Goal: Task Accomplishment & Management: Manage account settings

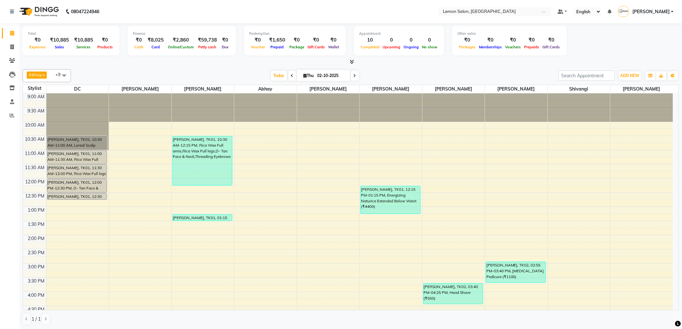
click at [17, 45] on li "Invoice" at bounding box center [9, 47] width 19 height 14
click at [16, 46] on span at bounding box center [11, 47] width 11 height 7
select select "561"
select select "service"
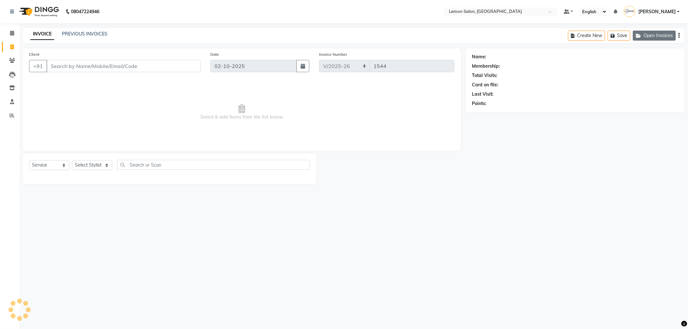
click at [655, 36] on button "Open Invoices" at bounding box center [654, 36] width 43 height 10
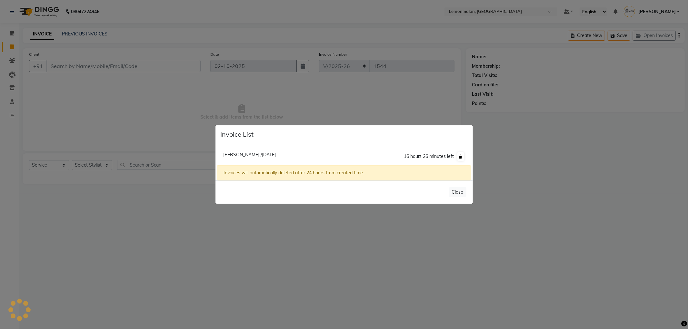
click at [462, 155] on icon at bounding box center [461, 157] width 4 height 4
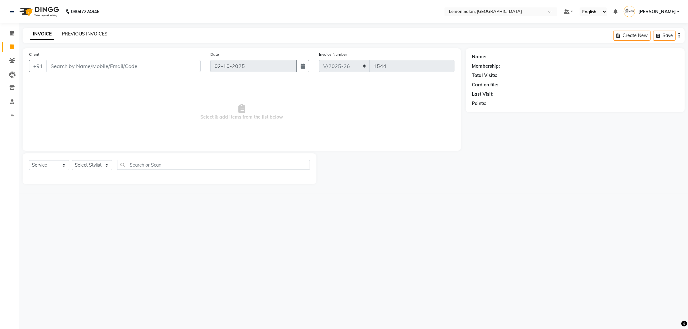
click at [90, 35] on link "PREVIOUS INVOICES" at bounding box center [84, 34] width 45 height 6
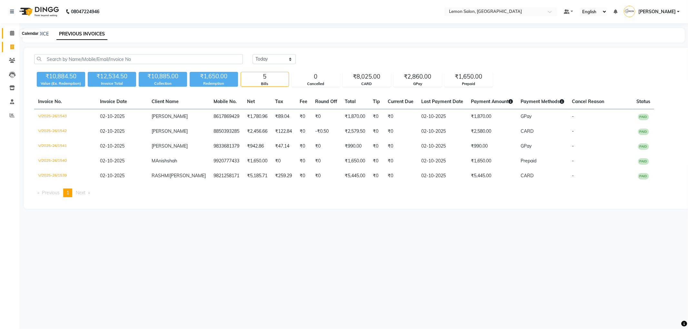
click at [12, 35] on icon at bounding box center [12, 33] width 4 height 5
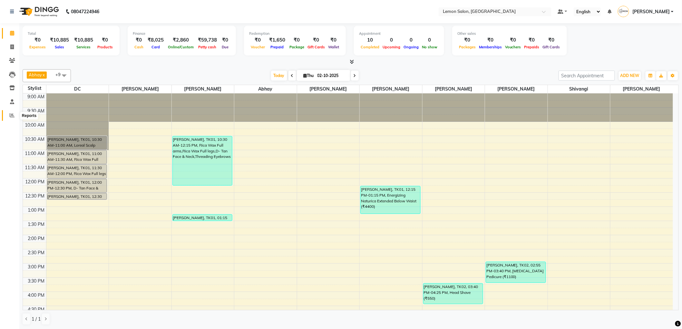
click at [11, 115] on icon at bounding box center [12, 115] width 5 height 5
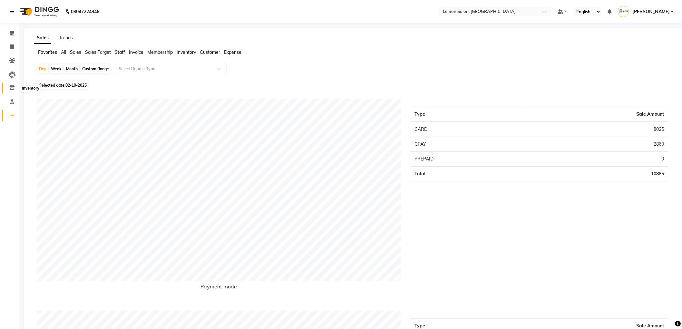
click at [15, 89] on span at bounding box center [11, 88] width 11 height 7
select select
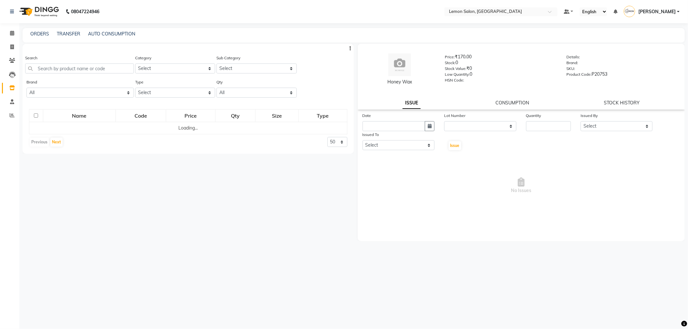
click at [70, 30] on div "ORDERS TRANSFER AUTO CONSUMPTION" at bounding box center [354, 35] width 662 height 15
click at [70, 32] on link "TRANSFER" at bounding box center [69, 34] width 24 height 6
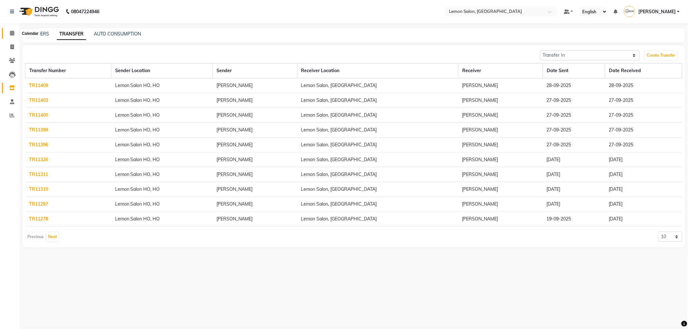
click at [10, 34] on icon at bounding box center [12, 33] width 4 height 5
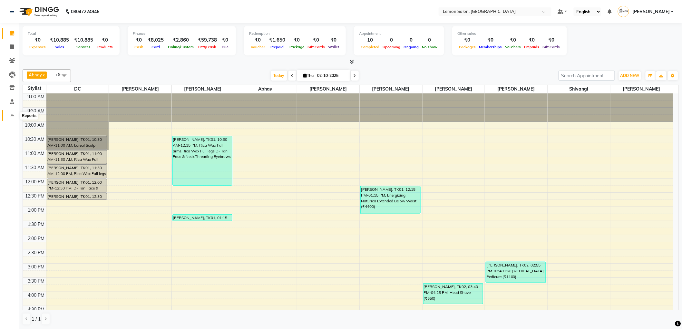
click at [13, 114] on icon at bounding box center [12, 115] width 5 height 5
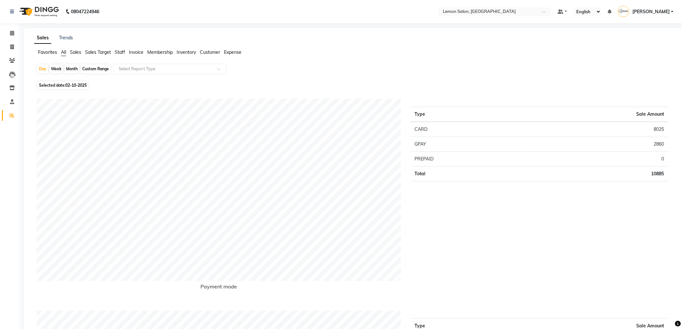
click at [76, 88] on span "Selected date: [DATE]" at bounding box center [62, 85] width 51 height 8
select select "10"
select select "2025"
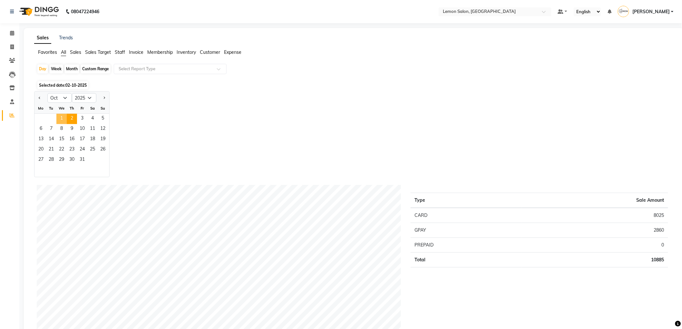
click at [64, 116] on span "1" at bounding box center [61, 119] width 10 height 10
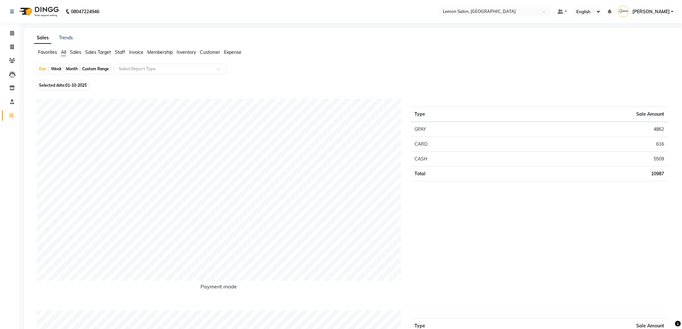
click at [241, 53] on span "Expense" at bounding box center [232, 52] width 17 height 6
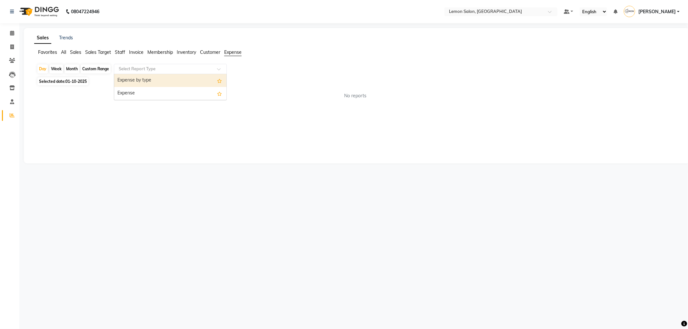
click at [204, 68] on input "text" at bounding box center [163, 69] width 93 height 6
click at [199, 89] on div "Expense" at bounding box center [170, 93] width 112 height 13
select select "csv"
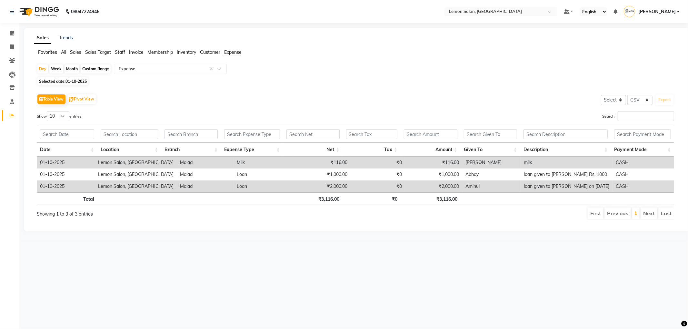
click at [65, 50] on span "All" at bounding box center [63, 52] width 5 height 6
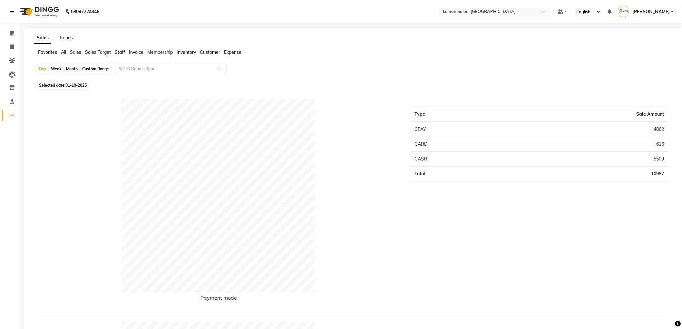
click at [79, 88] on span "01-10-2025" at bounding box center [75, 85] width 21 height 5
select select "10"
select select "2025"
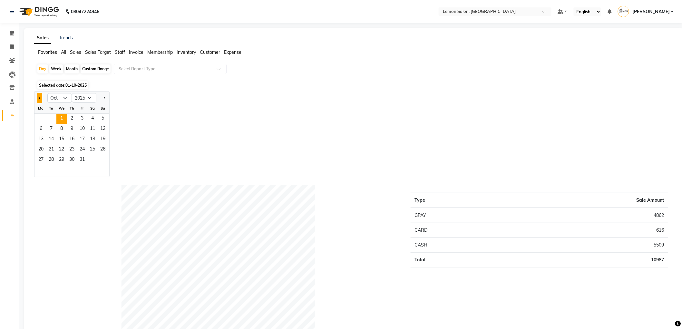
click at [39, 99] on button "Previous month" at bounding box center [39, 98] width 5 height 10
select select "9"
click at [36, 160] on span "29" at bounding box center [41, 160] width 10 height 10
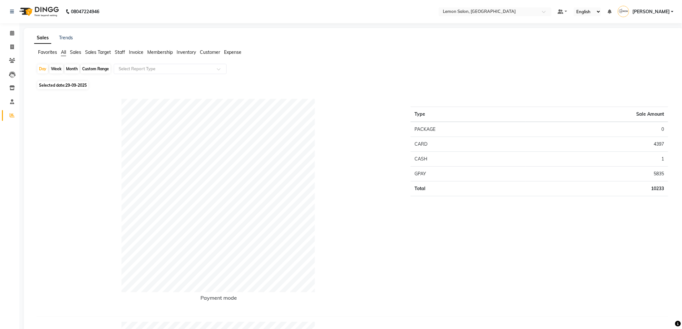
click at [66, 87] on span "Selected date: [DATE]" at bounding box center [62, 85] width 51 height 8
select select "9"
select select "2025"
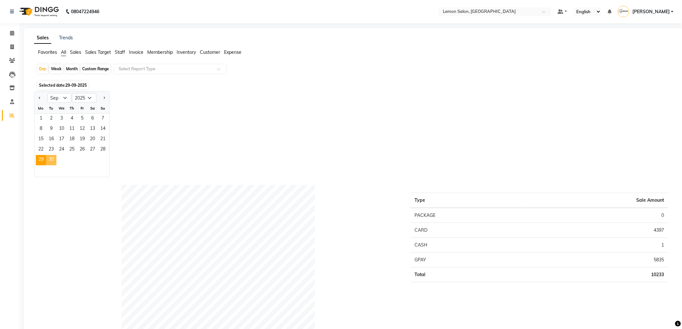
click at [48, 159] on span "30" at bounding box center [51, 160] width 10 height 10
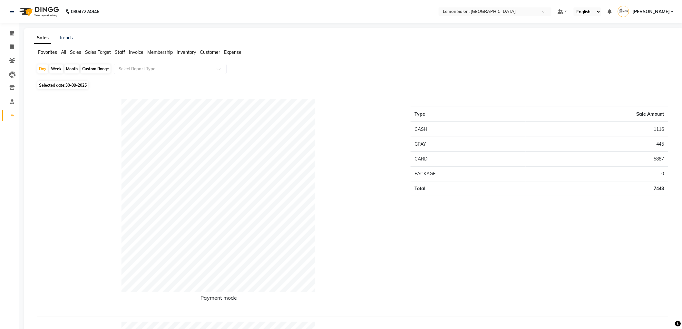
click at [238, 52] on span "Expense" at bounding box center [232, 52] width 17 height 6
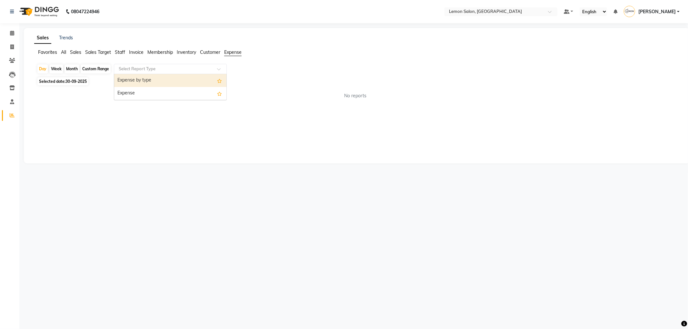
click at [188, 73] on div "Select Report Type" at bounding box center [170, 69] width 113 height 10
click at [189, 93] on div "Expense" at bounding box center [170, 93] width 112 height 13
select select "csv"
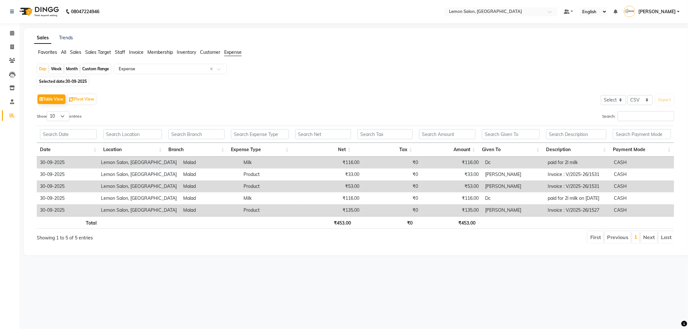
click at [62, 51] on span "All" at bounding box center [63, 52] width 5 height 6
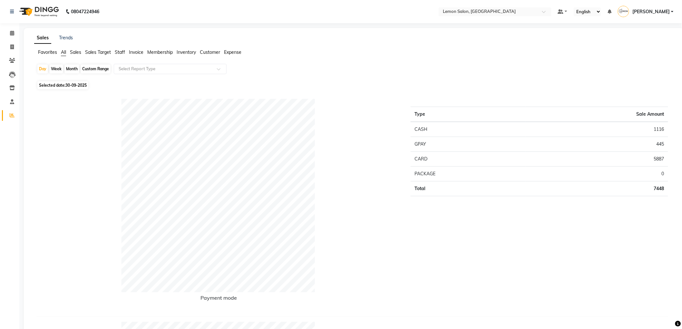
click at [227, 52] on span "Expense" at bounding box center [232, 52] width 17 height 6
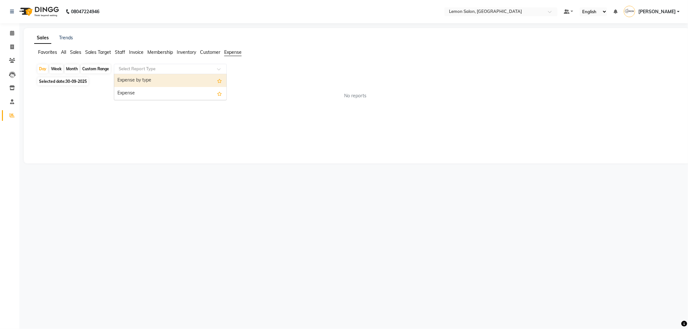
click at [212, 68] on div at bounding box center [170, 69] width 112 height 6
click at [212, 88] on div "Expense" at bounding box center [170, 93] width 112 height 13
select select "csv"
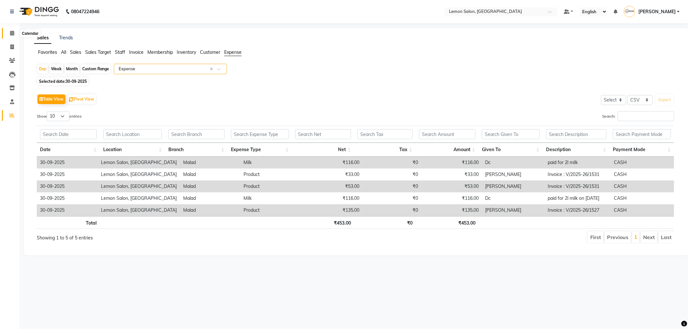
click at [12, 33] on icon at bounding box center [12, 33] width 4 height 5
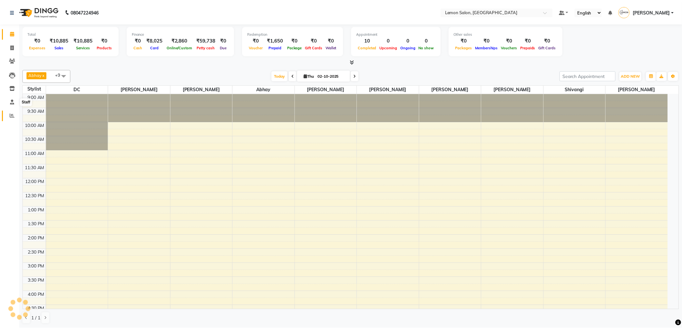
scroll to position [170, 0]
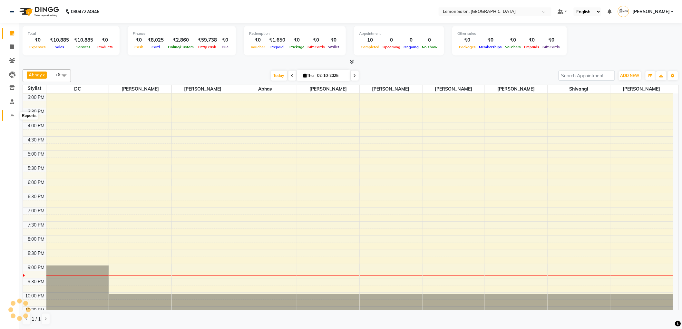
click at [12, 117] on icon at bounding box center [12, 115] width 5 height 5
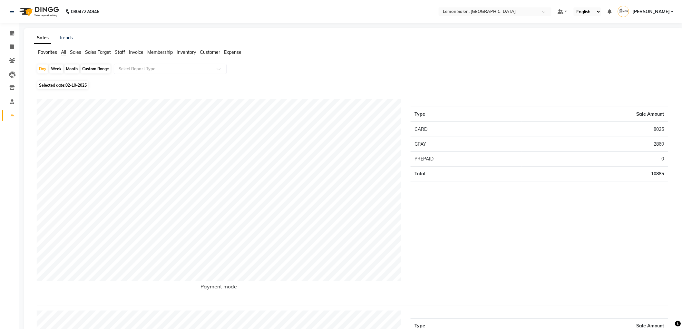
click at [49, 86] on span "Selected date: [DATE]" at bounding box center [62, 85] width 51 height 8
select select "10"
select select "2025"
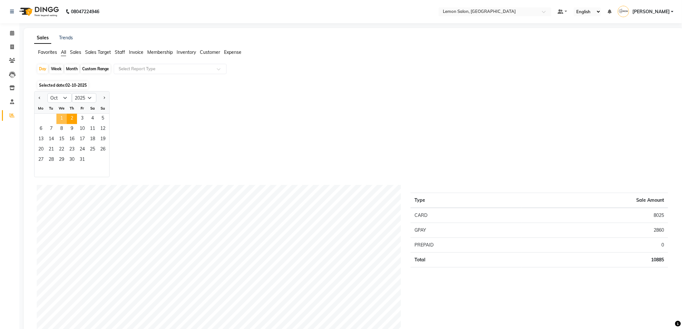
click at [62, 116] on span "1" at bounding box center [61, 119] width 10 height 10
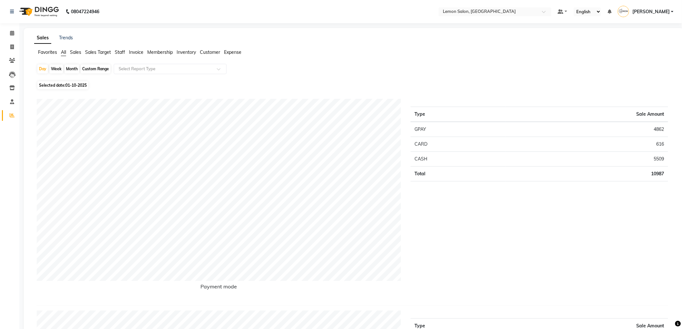
click at [234, 52] on span "Expense" at bounding box center [232, 52] width 17 height 6
click at [204, 66] on input "text" at bounding box center [163, 69] width 93 height 6
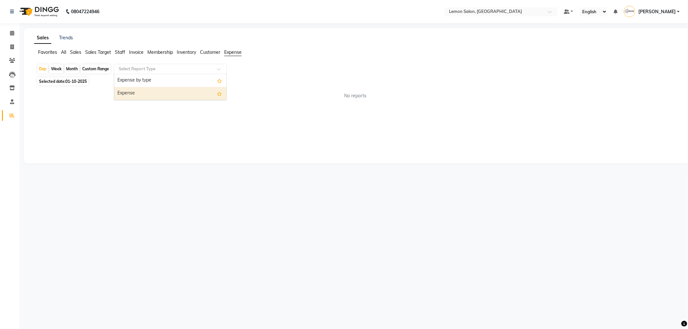
click at [200, 91] on div "Expense" at bounding box center [170, 93] width 112 height 13
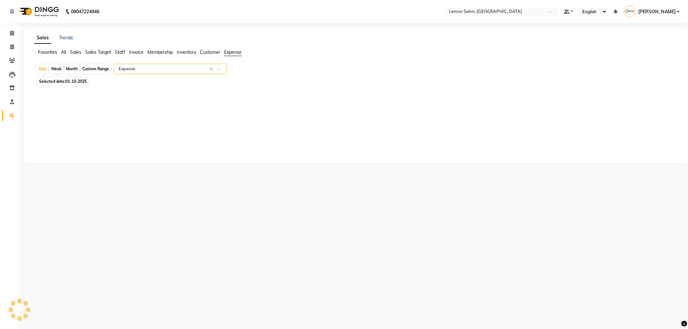
select select "csv"
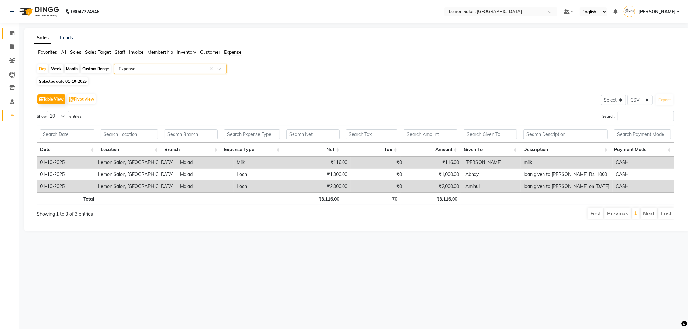
click at [15, 34] on span at bounding box center [11, 33] width 11 height 7
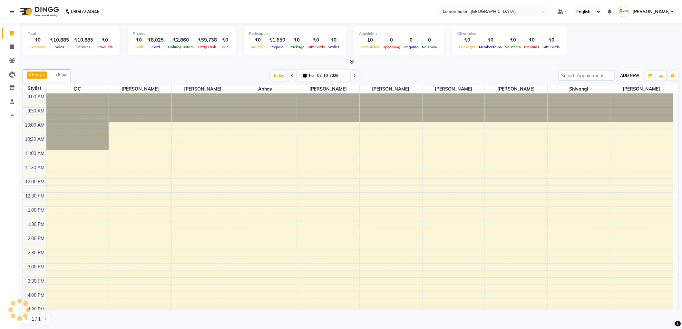
click at [626, 74] on span "ADD NEW" at bounding box center [630, 75] width 19 height 5
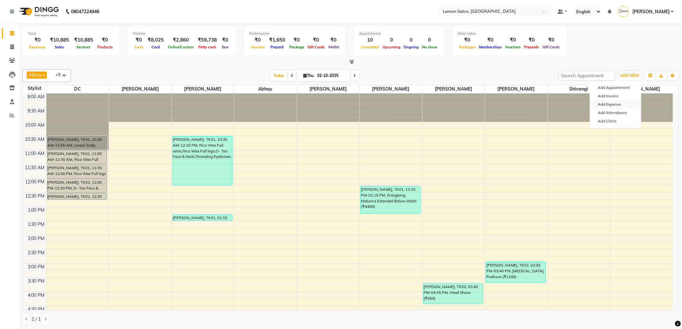
click at [620, 106] on link "Add Expense" at bounding box center [616, 104] width 51 height 8
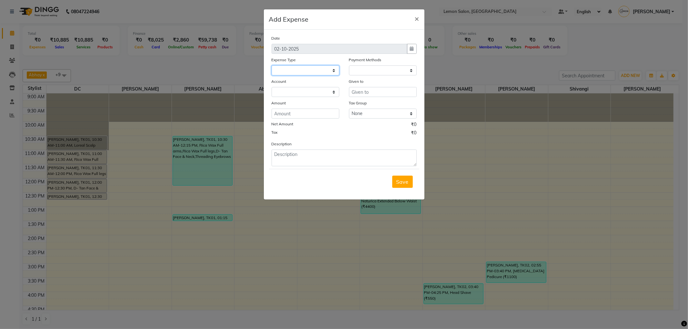
click at [307, 71] on select at bounding box center [306, 70] width 68 height 10
select select
select select "1"
select select "1919"
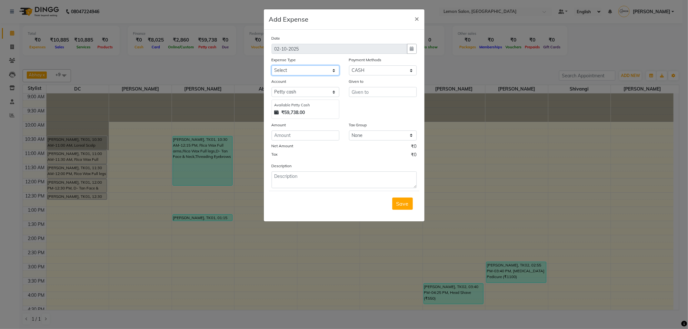
select select "5359"
click at [272, 65] on select "Select Advance Cash transfer to hub Laundry Loan Membership Milk Miscellaneous …" at bounding box center [306, 70] width 68 height 10
click at [366, 96] on input "text" at bounding box center [383, 92] width 68 height 10
click at [366, 109] on button "DC" at bounding box center [374, 106] width 51 height 10
type input "DC"
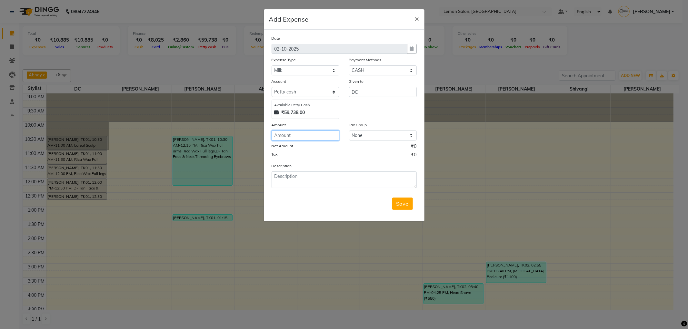
click at [313, 134] on input "number" at bounding box center [306, 136] width 68 height 10
type input "116"
click at [295, 176] on textarea at bounding box center [344, 180] width 145 height 17
type textarea "paid for 2l milk"
click at [453, 54] on ngb-modal-window "Add Expense × Date [DATE] Expense Type Select Advance Cash transfer to hub Laun…" at bounding box center [344, 164] width 688 height 329
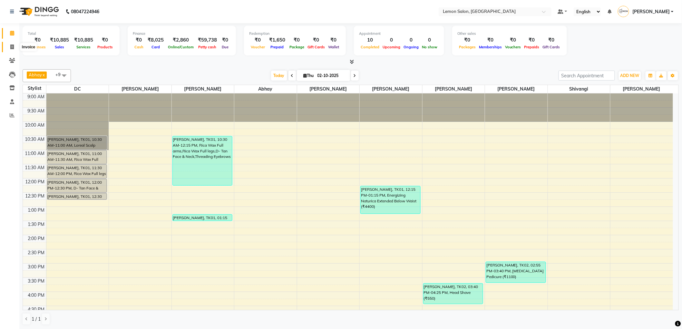
click at [12, 47] on icon at bounding box center [12, 47] width 4 height 5
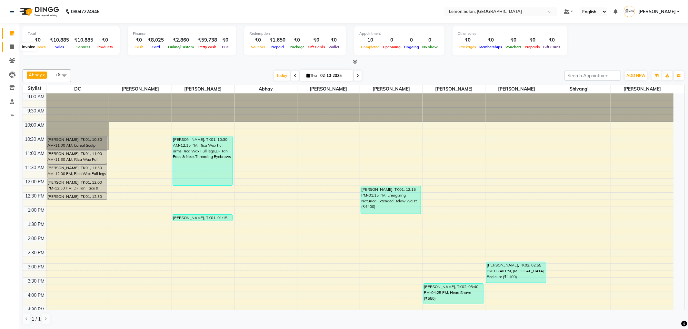
select select "561"
select select "service"
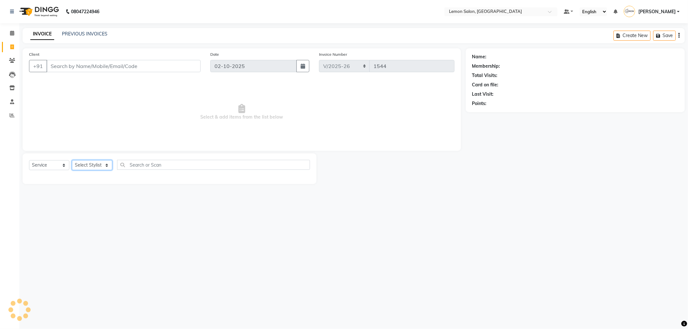
click at [93, 162] on select "Select Stylist [PERSON_NAME] [PERSON_NAME] [PERSON_NAME] DC [PERSON_NAME] [PERS…" at bounding box center [92, 165] width 40 height 10
select select "60402"
click at [72, 161] on select "Select Stylist [PERSON_NAME] [PERSON_NAME] [PERSON_NAME] DC [PERSON_NAME] [PERS…" at bounding box center [92, 165] width 40 height 10
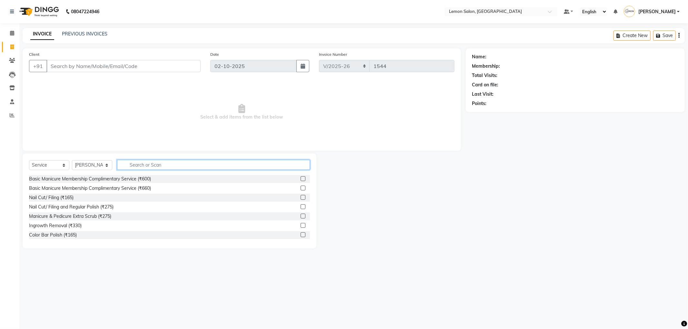
click at [137, 168] on input "text" at bounding box center [213, 165] width 193 height 10
click at [114, 68] on input "Client" at bounding box center [123, 66] width 154 height 12
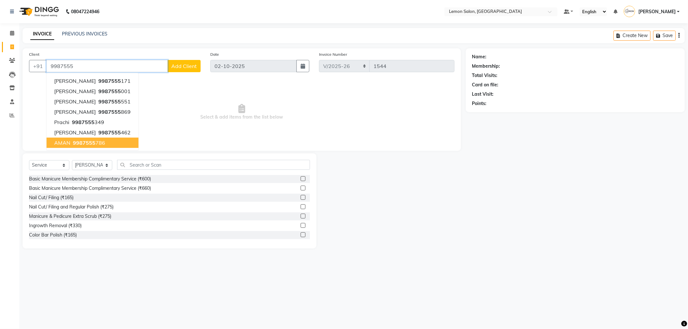
click at [81, 142] on span "9987555" at bounding box center [84, 143] width 23 height 6
type input "9987555786"
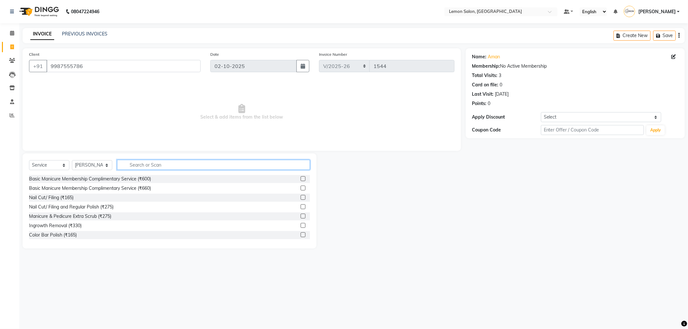
click at [142, 165] on input "text" at bounding box center [213, 165] width 193 height 10
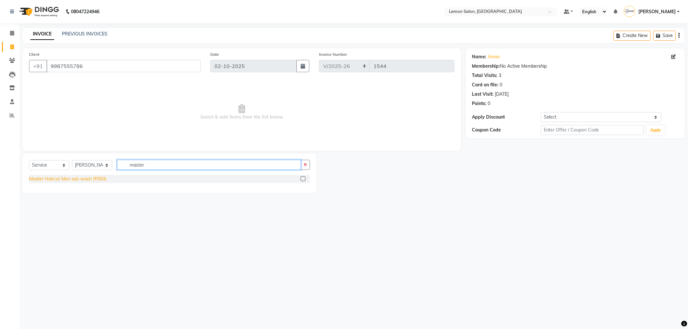
type input "master"
click at [94, 180] on div "Master Haircut Men w/o wash (₹550)" at bounding box center [67, 179] width 77 height 7
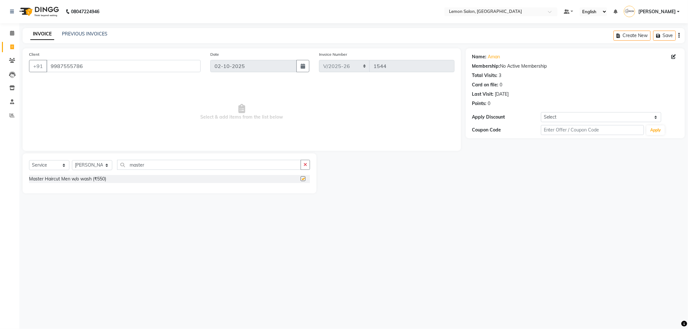
checkbox input "false"
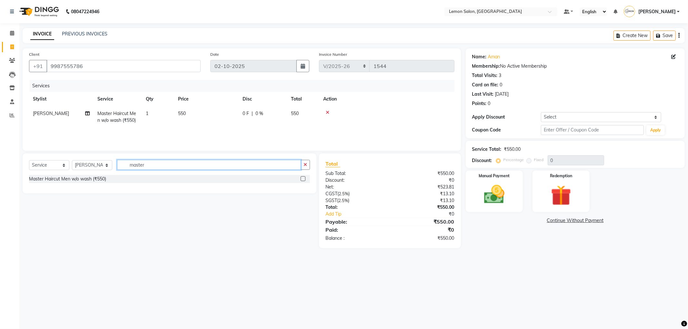
click at [165, 165] on input "master" at bounding box center [209, 165] width 184 height 10
type input "beard"
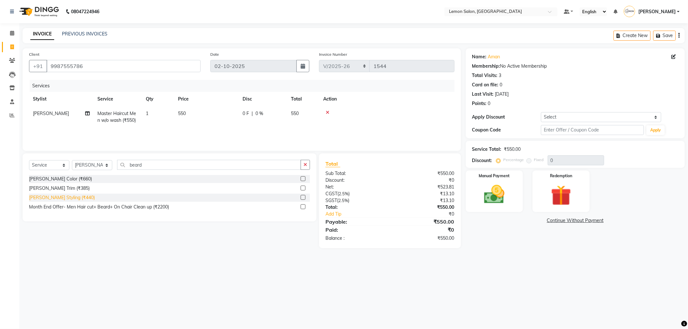
click at [63, 196] on div "[PERSON_NAME] Styling (₹440)" at bounding box center [62, 197] width 66 height 7
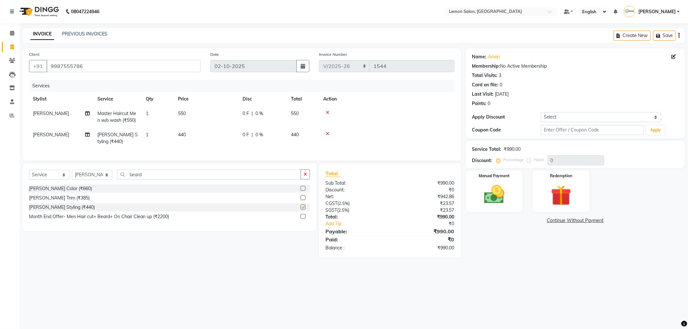
checkbox input "false"
click at [497, 196] on img at bounding box center [494, 195] width 35 height 25
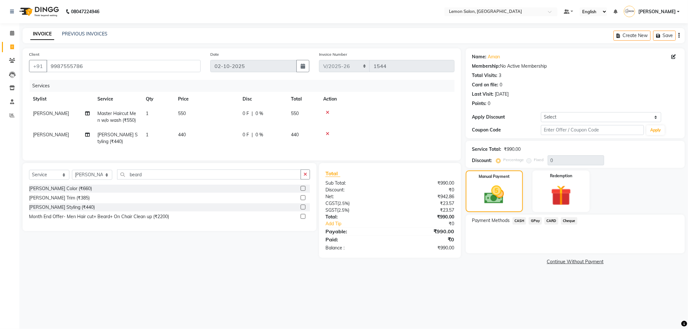
click at [549, 221] on span "CARD" at bounding box center [551, 220] width 14 height 7
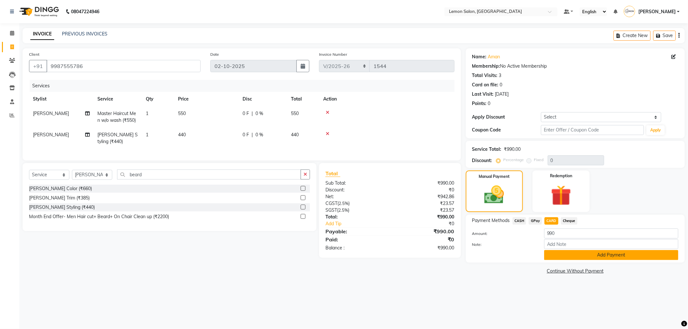
click at [563, 257] on button "Add Payment" at bounding box center [611, 255] width 134 height 10
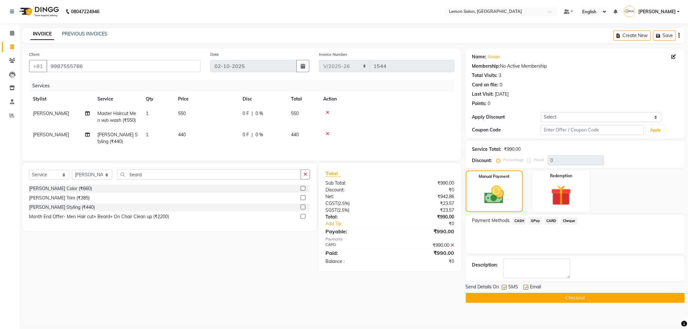
click at [528, 285] on div "Email" at bounding box center [534, 288] width 23 height 8
drag, startPoint x: 527, startPoint y: 286, endPoint x: 523, endPoint y: 288, distance: 4.3
click at [527, 286] on label at bounding box center [525, 287] width 5 height 5
click at [527, 286] on input "checkbox" at bounding box center [525, 288] width 4 height 4
checkbox input "false"
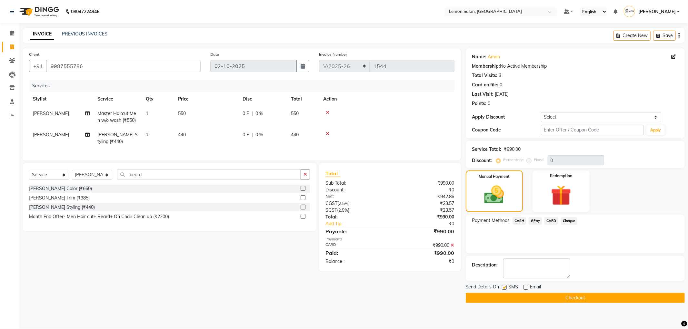
click at [504, 286] on label at bounding box center [504, 287] width 5 height 5
click at [504, 286] on input "checkbox" at bounding box center [504, 288] width 4 height 4
checkbox input "false"
click at [510, 293] on button "Checkout" at bounding box center [575, 298] width 219 height 10
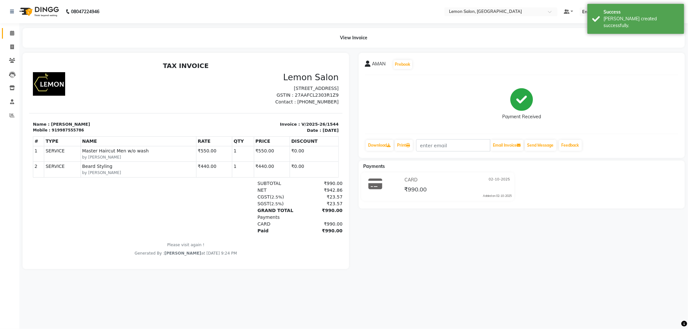
click at [11, 37] on span at bounding box center [11, 33] width 11 height 7
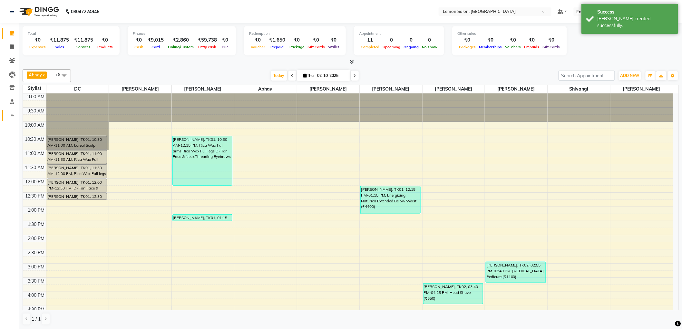
click at [12, 115] on icon at bounding box center [12, 115] width 5 height 5
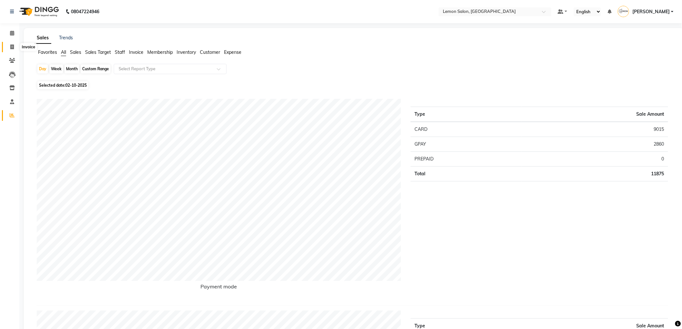
click at [8, 48] on span at bounding box center [11, 47] width 11 height 7
select select "561"
select select "service"
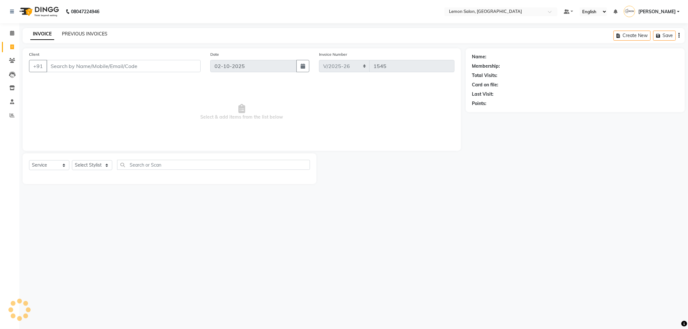
click at [68, 31] on link "PREVIOUS INVOICES" at bounding box center [84, 34] width 45 height 6
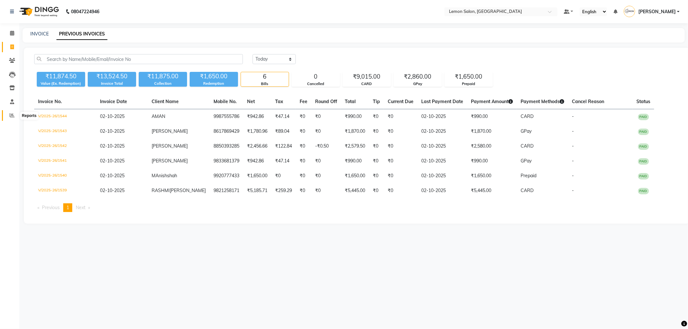
click at [14, 116] on span at bounding box center [11, 115] width 11 height 7
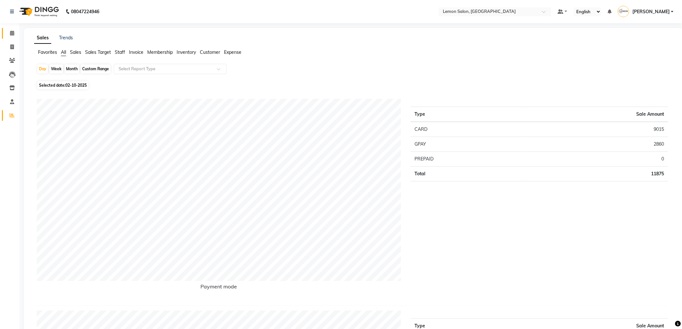
click at [15, 32] on span at bounding box center [11, 33] width 11 height 7
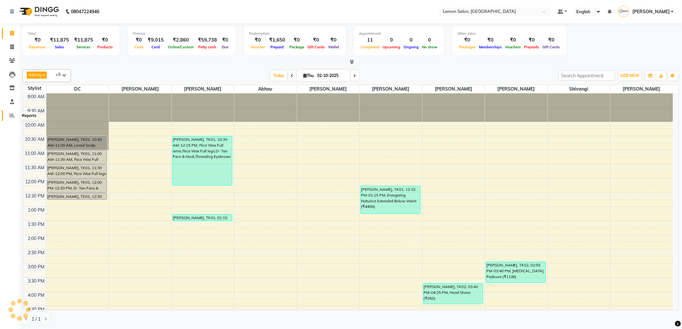
scroll to position [170, 0]
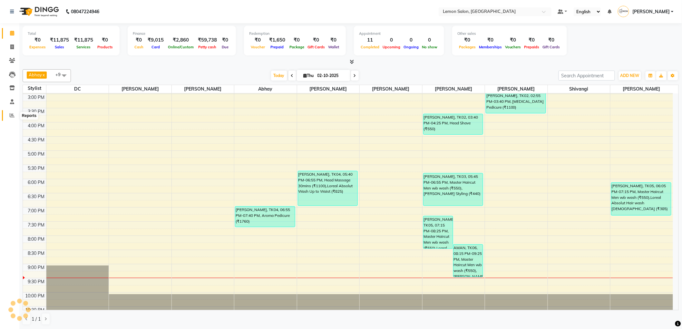
click at [12, 114] on icon at bounding box center [12, 115] width 5 height 5
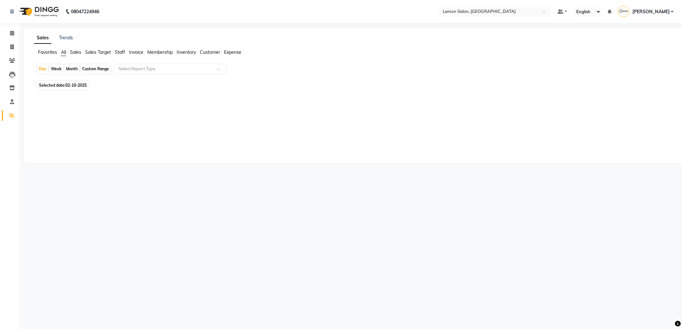
click at [74, 68] on div "Month" at bounding box center [72, 69] width 15 height 9
select select "10"
select select "2025"
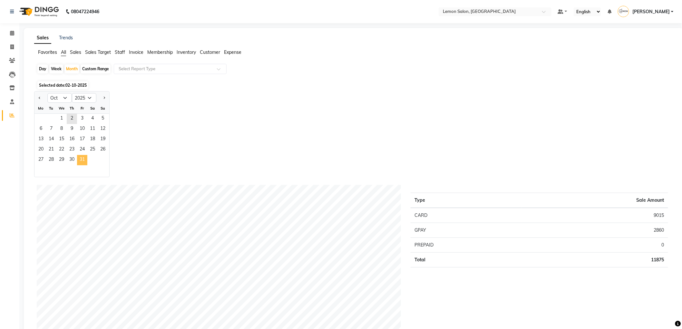
click at [83, 162] on span "31" at bounding box center [82, 160] width 10 height 10
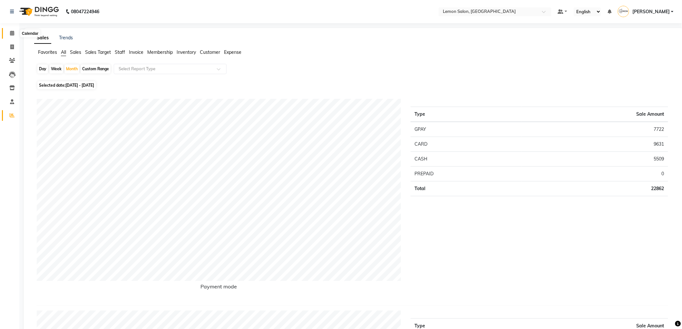
click at [13, 33] on icon at bounding box center [12, 33] width 4 height 5
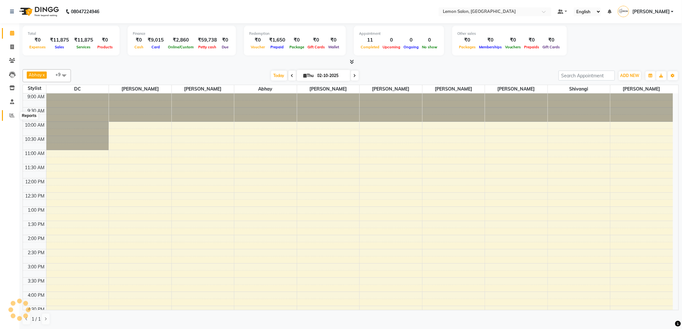
click at [15, 116] on span at bounding box center [11, 115] width 11 height 7
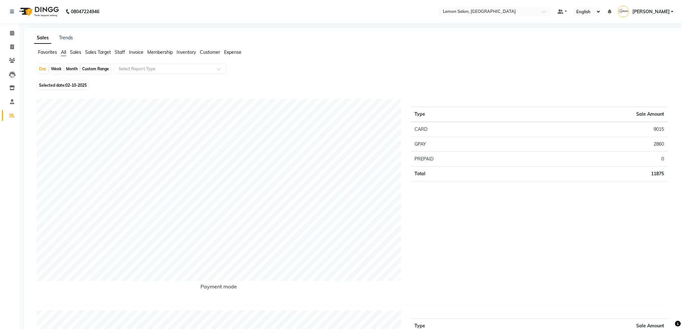
click at [75, 85] on span "02-10-2025" at bounding box center [75, 85] width 21 height 5
select select "10"
select select "2025"
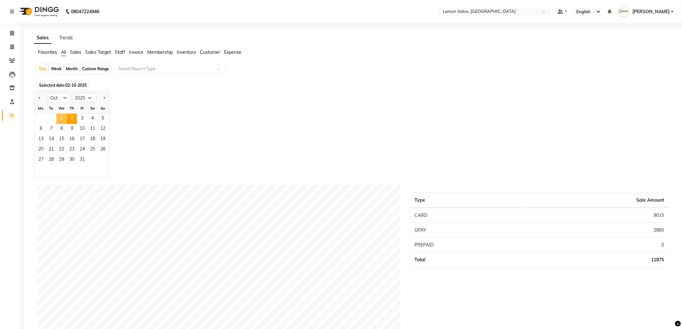
click at [60, 117] on span "1" at bounding box center [61, 119] width 10 height 10
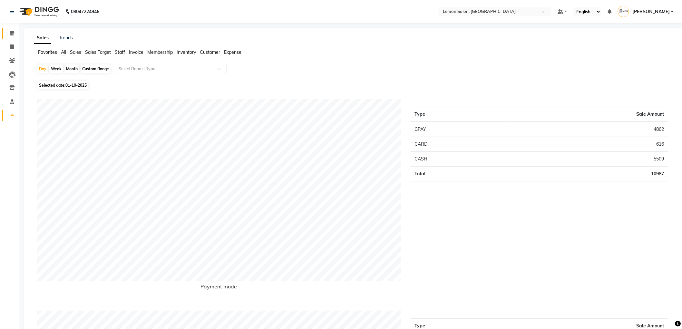
click at [11, 37] on link "Calendar" at bounding box center [9, 33] width 15 height 11
